Goal: Information Seeking & Learning: Learn about a topic

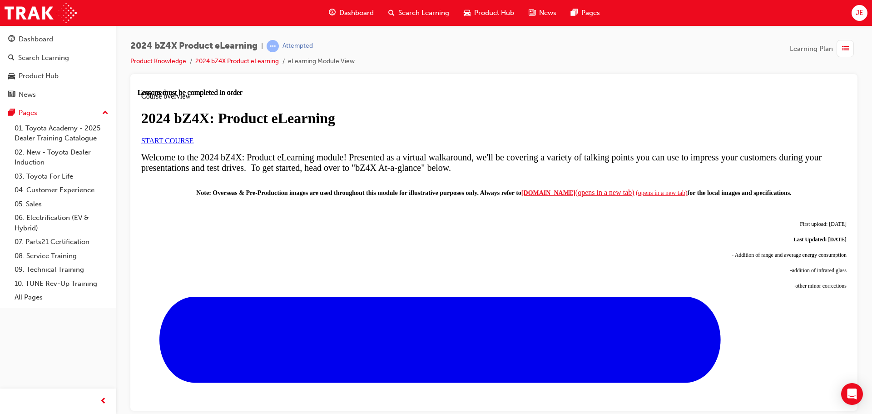
scroll to position [91, 0]
click at [194, 144] on span "START COURSE" at bounding box center [167, 140] width 52 height 8
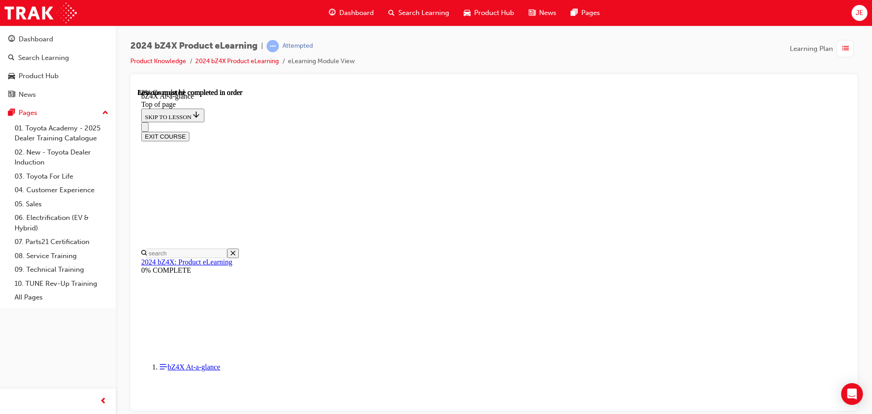
scroll to position [1271, 0]
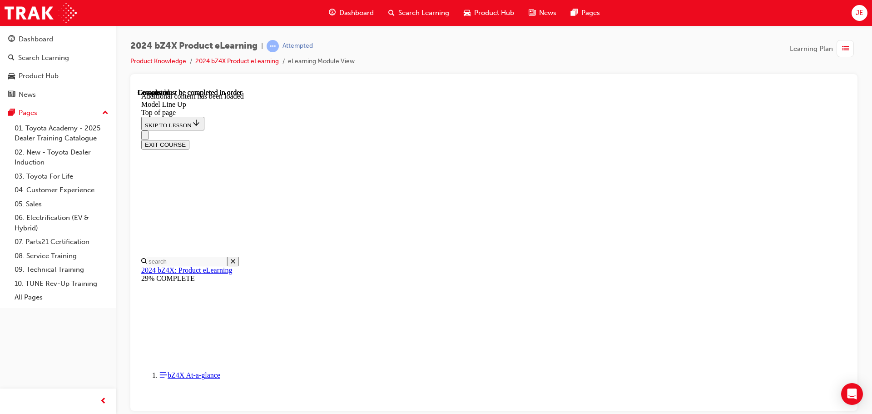
scroll to position [1795, 0]
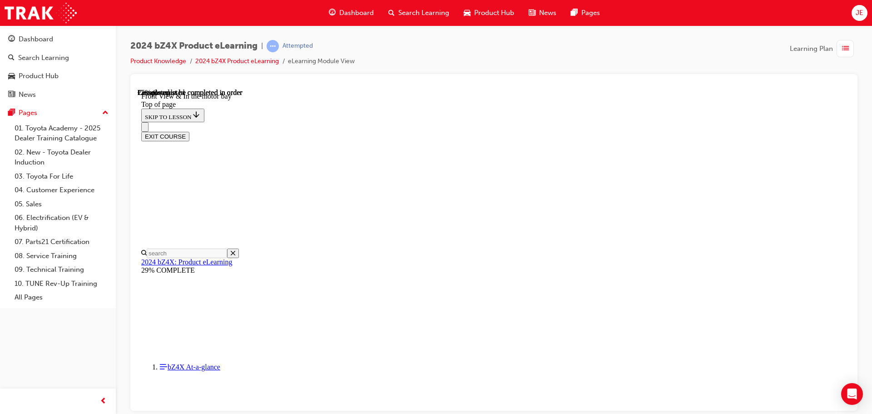
scroll to position [164, 0]
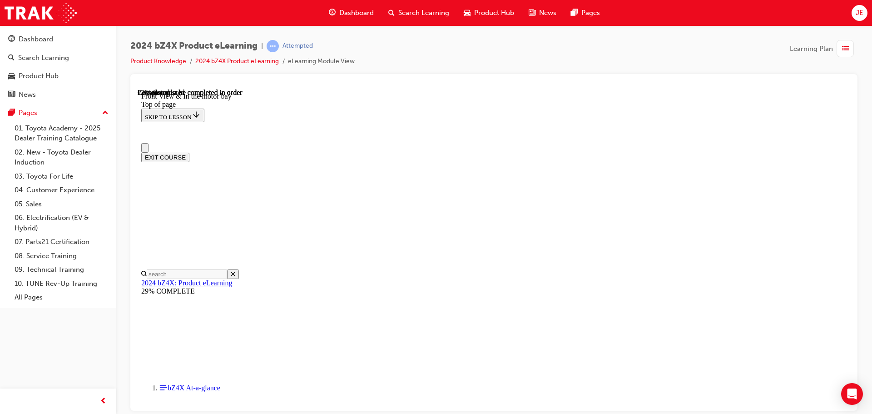
scroll to position [0, 0]
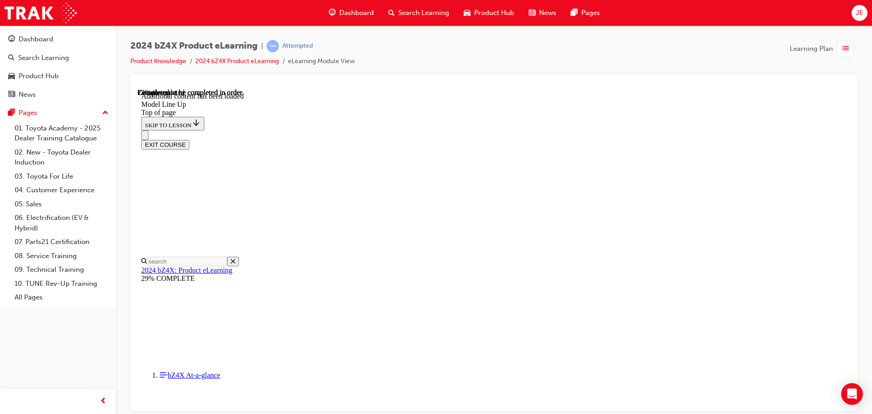
scroll to position [1755, 0]
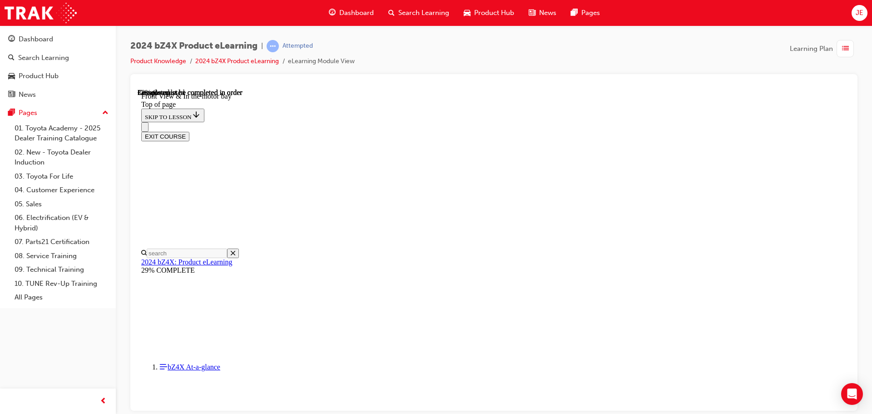
scroll to position [182, 0]
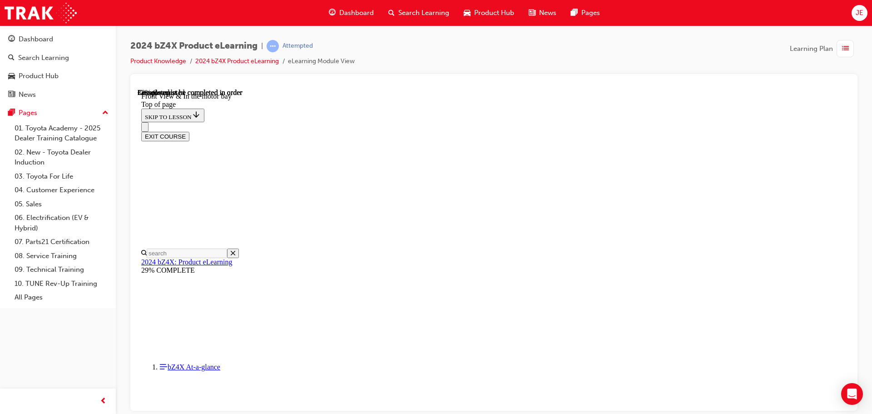
scroll to position [53, 0]
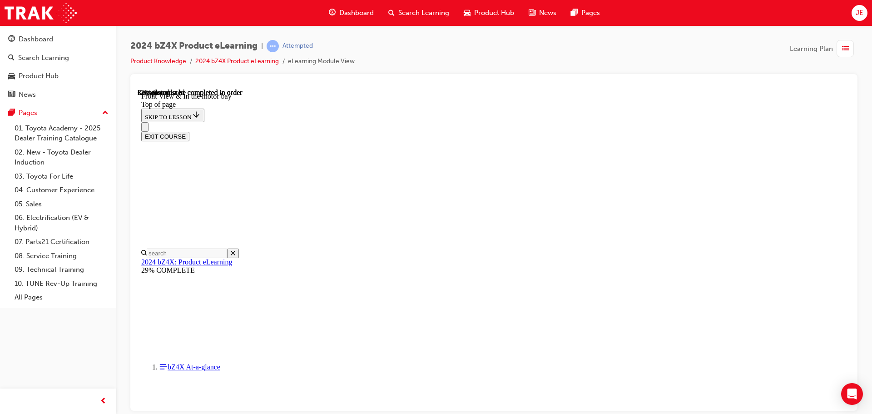
scroll to position [182, 0]
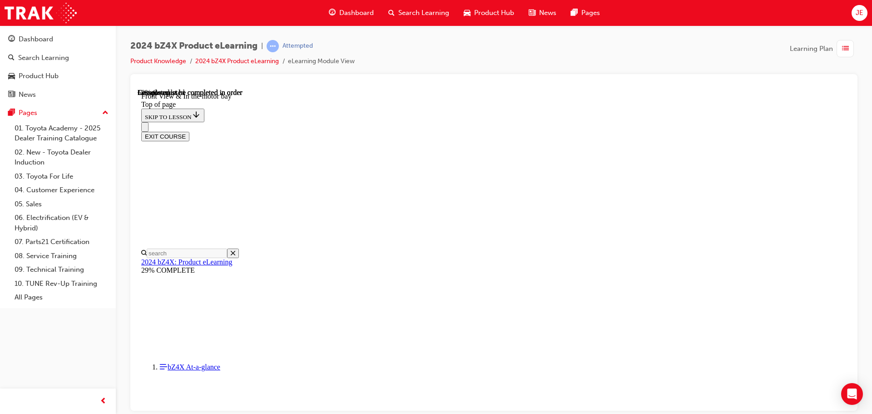
scroll to position [182, 0]
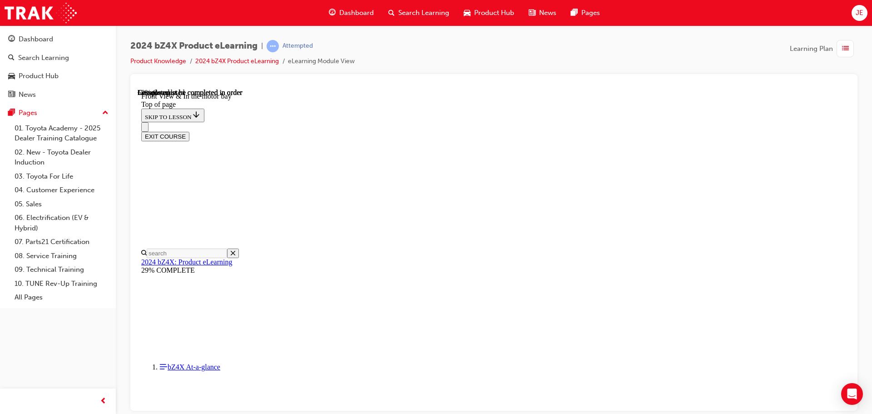
scroll to position [0, 0]
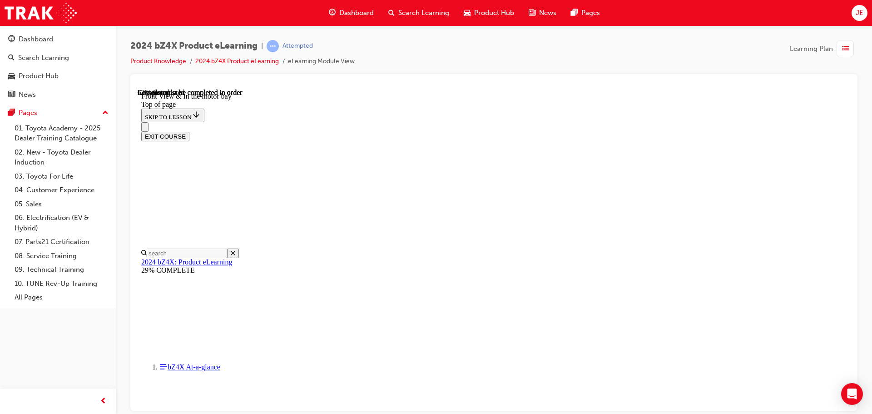
scroll to position [318, 0]
drag, startPoint x: 735, startPoint y: 213, endPoint x: 735, endPoint y: 226, distance: 13.2
drag, startPoint x: 669, startPoint y: 109, endPoint x: 799, endPoint y: 174, distance: 144.9
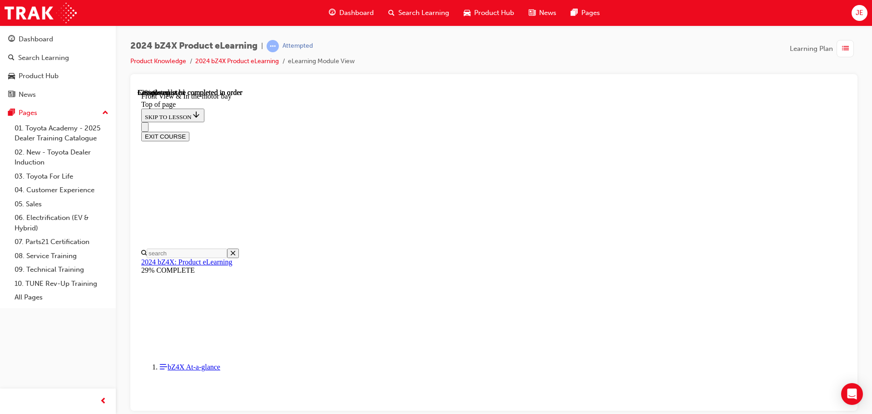
scroll to position [140, 0]
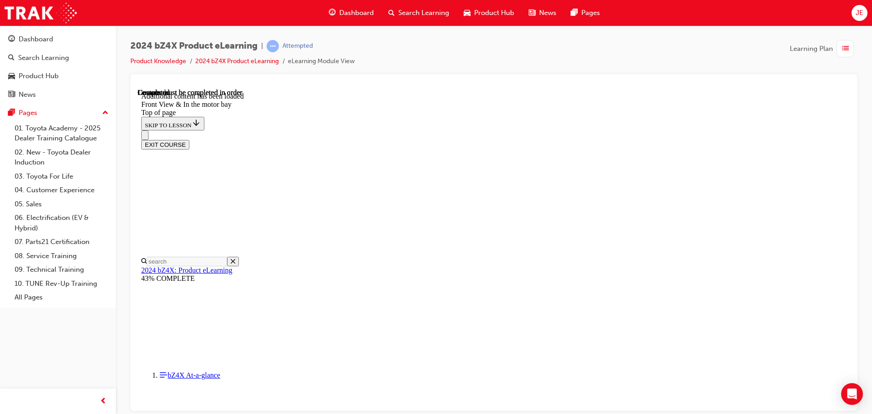
scroll to position [993, 0]
drag, startPoint x: 466, startPoint y: 238, endPoint x: 523, endPoint y: 190, distance: 74.5
drag, startPoint x: 459, startPoint y: 232, endPoint x: 519, endPoint y: 231, distance: 60.0
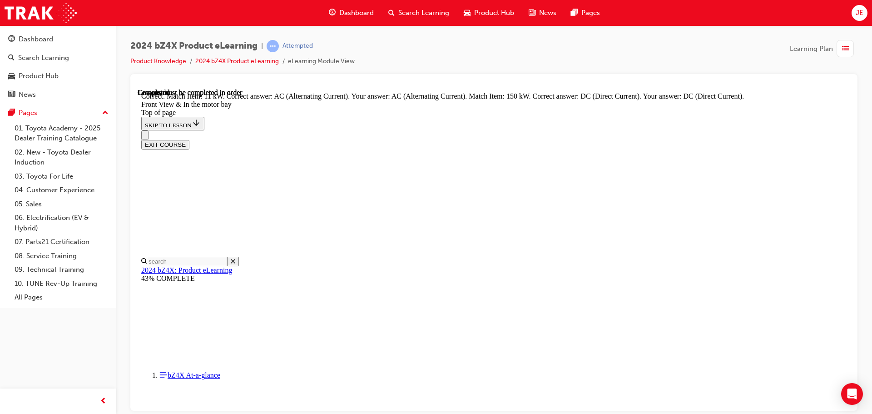
scroll to position [1054, 0]
